Goal: Task Accomplishment & Management: Manage account settings

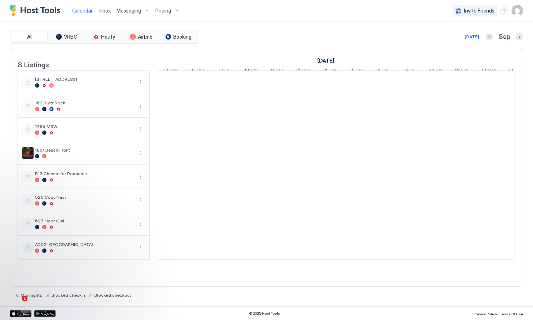
scroll to position [0, 397]
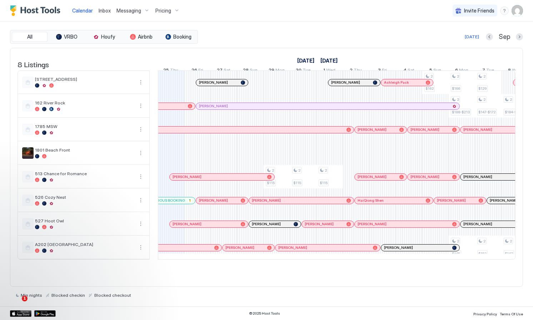
click at [521, 10] on img "User profile" at bounding box center [517, 10] width 11 height 11
click at [453, 42] on span "Settings" at bounding box center [453, 40] width 19 height 6
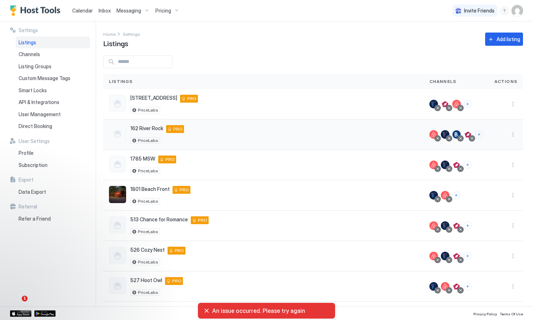
scroll to position [34, 0]
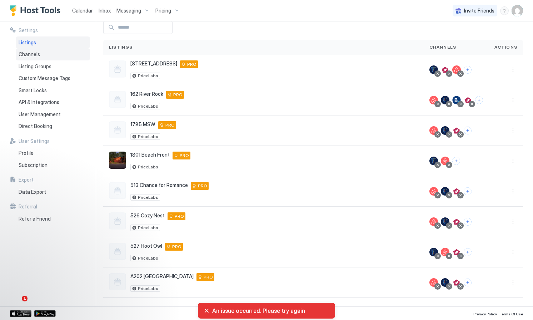
click at [35, 55] on span "Channels" at bounding box center [29, 54] width 21 height 6
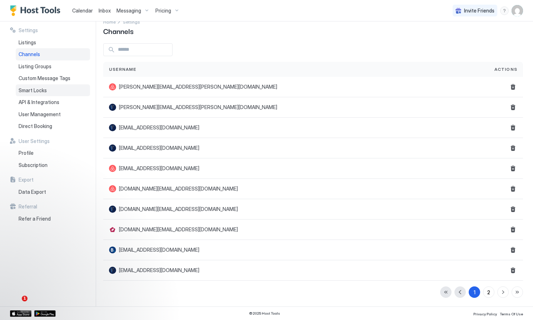
click at [32, 91] on span "Smart Locks" at bounding box center [33, 90] width 28 height 6
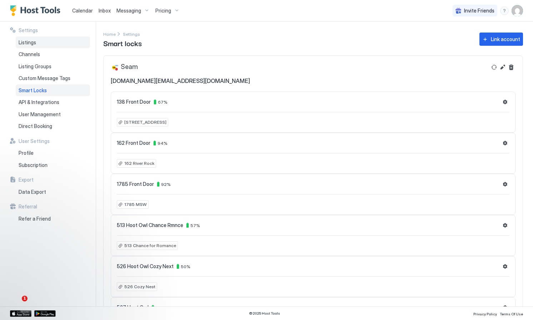
click at [36, 46] on div "Listings" at bounding box center [53, 42] width 74 height 12
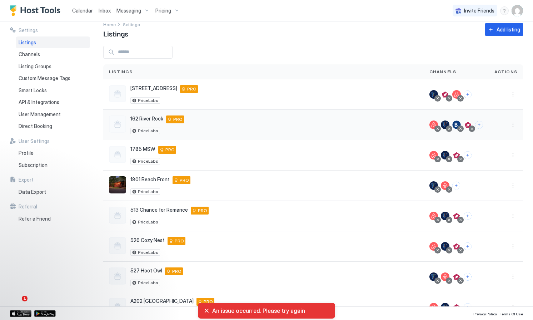
scroll to position [34, 0]
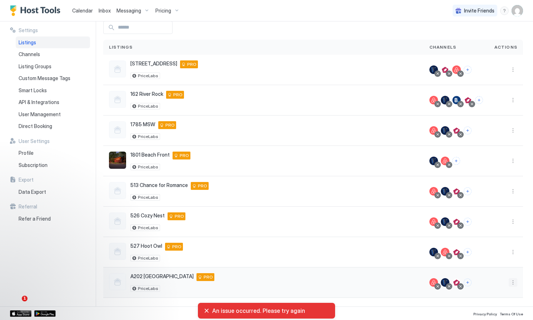
click at [511, 283] on button "More options" at bounding box center [513, 282] width 9 height 9
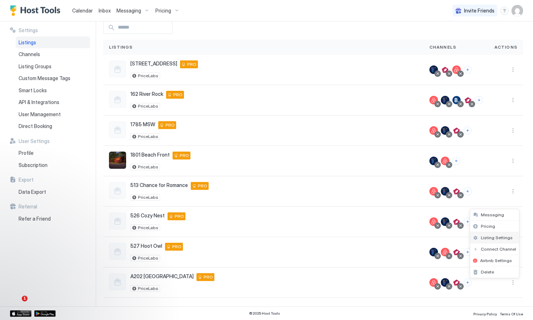
click at [498, 236] on span "Listing Settings" at bounding box center [497, 237] width 32 height 5
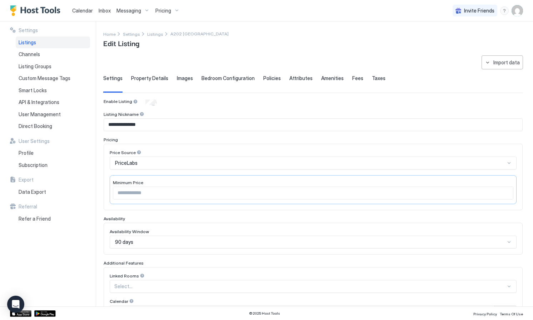
click at [142, 78] on span "Property Details" at bounding box center [149, 78] width 37 height 6
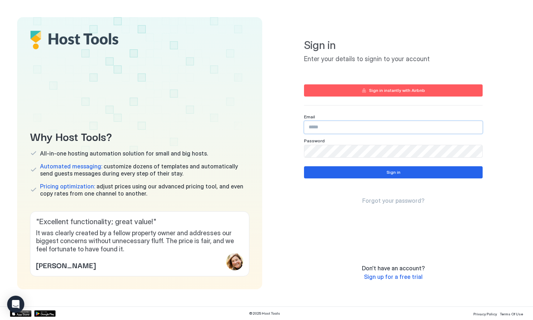
click at [314, 128] on input "Input Field" at bounding box center [394, 127] width 178 height 12
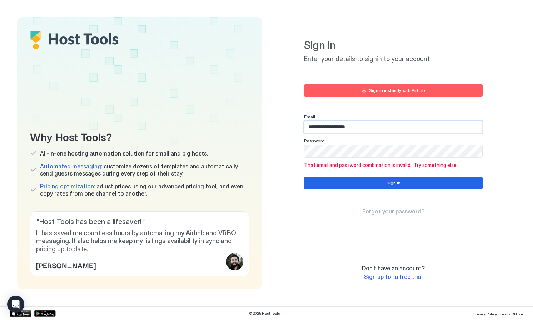
click at [332, 127] on input "**********" at bounding box center [394, 127] width 178 height 12
paste input "Input Field"
type input "**********"
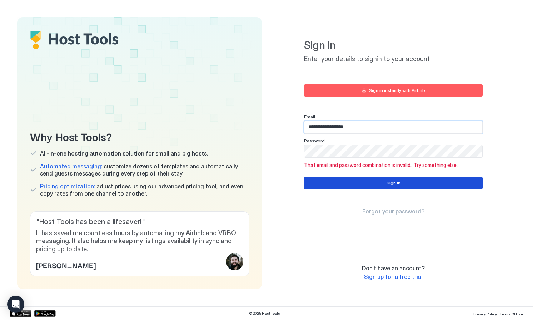
click at [362, 183] on button "Sign in" at bounding box center [393, 183] width 179 height 12
